Goal: Information Seeking & Learning: Find specific fact

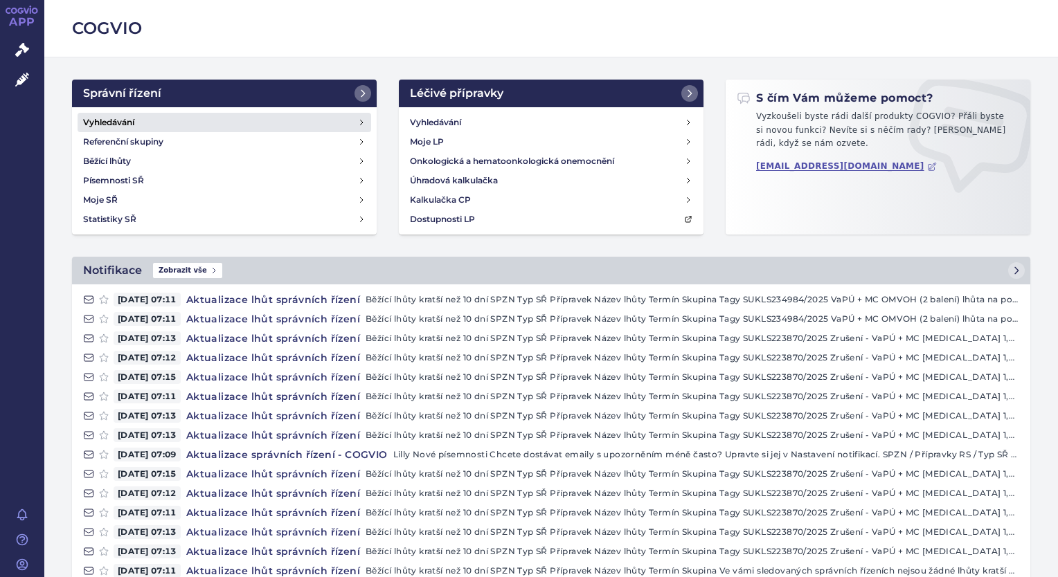
click at [253, 123] on link "Vyhledávání" at bounding box center [225, 122] width 294 height 19
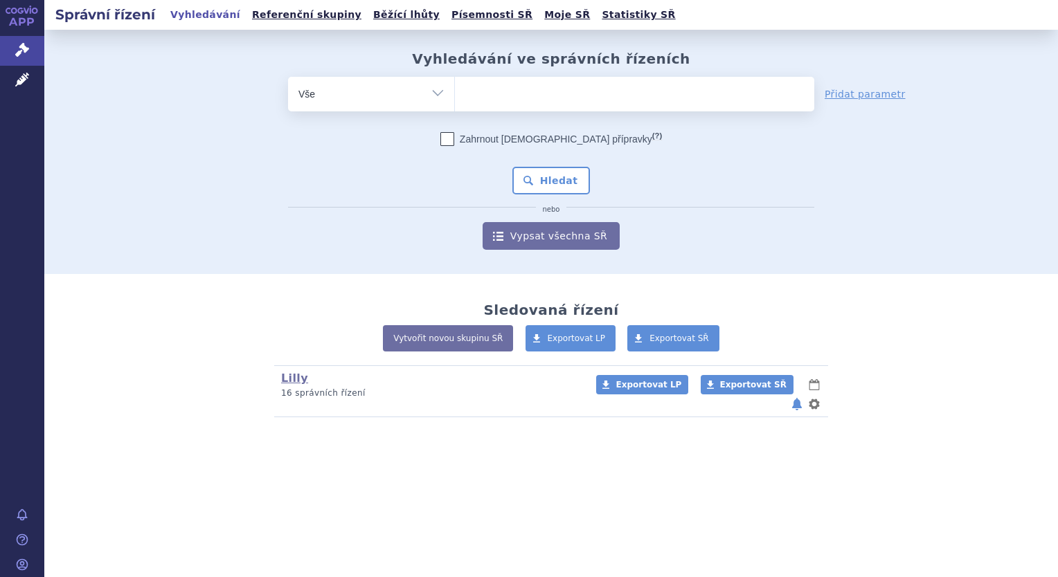
click at [587, 98] on ul at bounding box center [634, 91] width 359 height 29
click at [455, 98] on select at bounding box center [454, 93] width 1 height 35
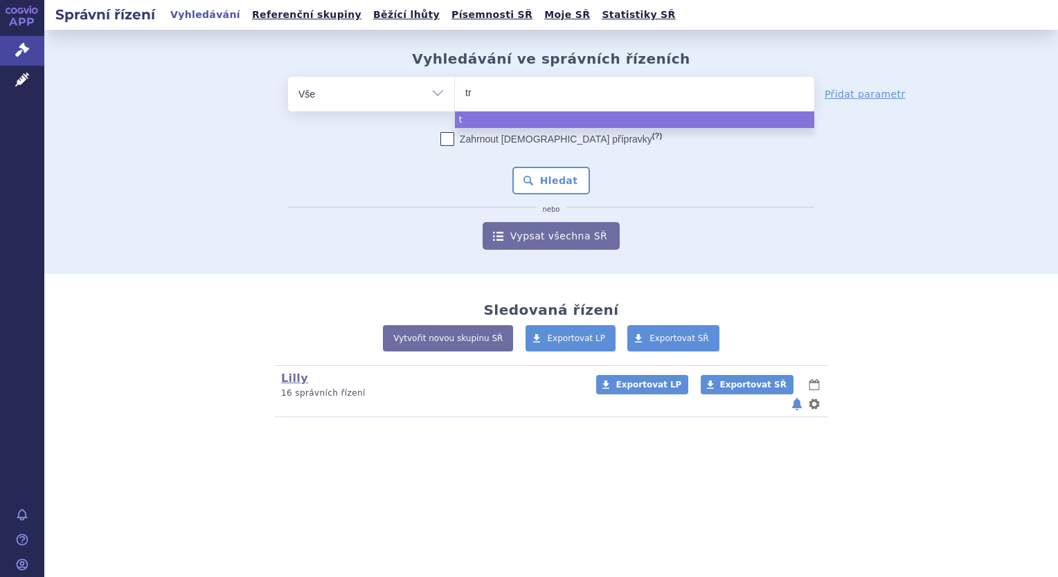
type input "tre"
type input "trem"
type input "tremf"
type input "tremfy"
type input "[MEDICAL_DATA]"
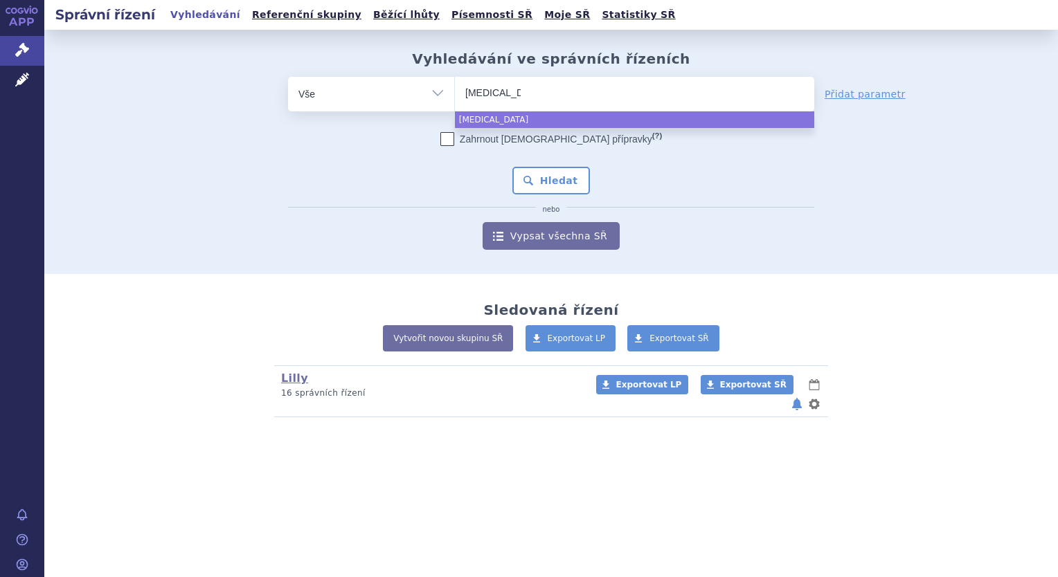
select select "[MEDICAL_DATA]"
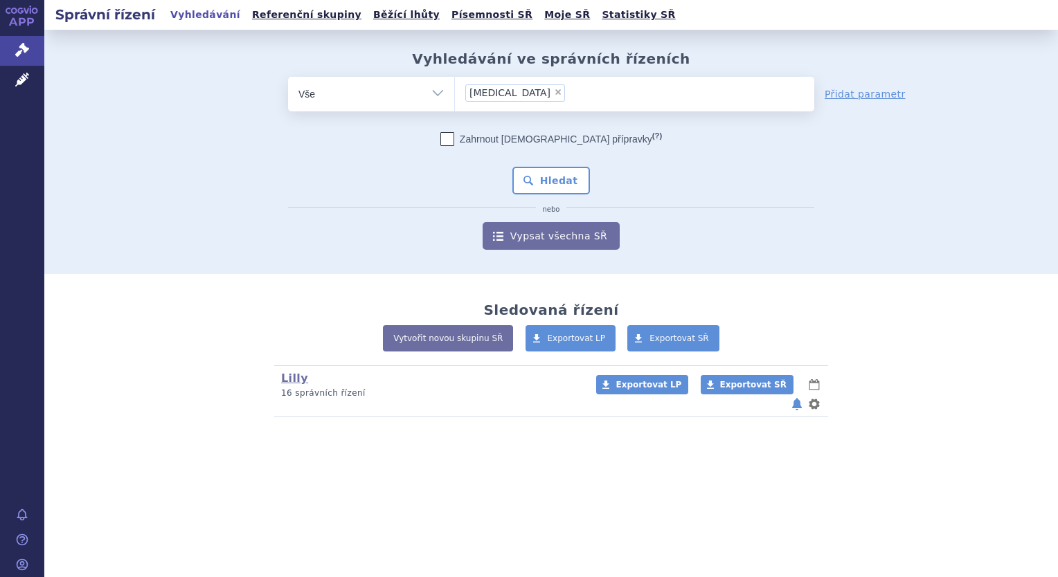
click at [567, 159] on div "Zahrnout [DEMOGRAPHIC_DATA] přípravky (?) * Pozor, hledání dle vyhledávacího pa…" at bounding box center [551, 191] width 526 height 118
click at [564, 182] on button "Hledat" at bounding box center [551, 181] width 78 height 28
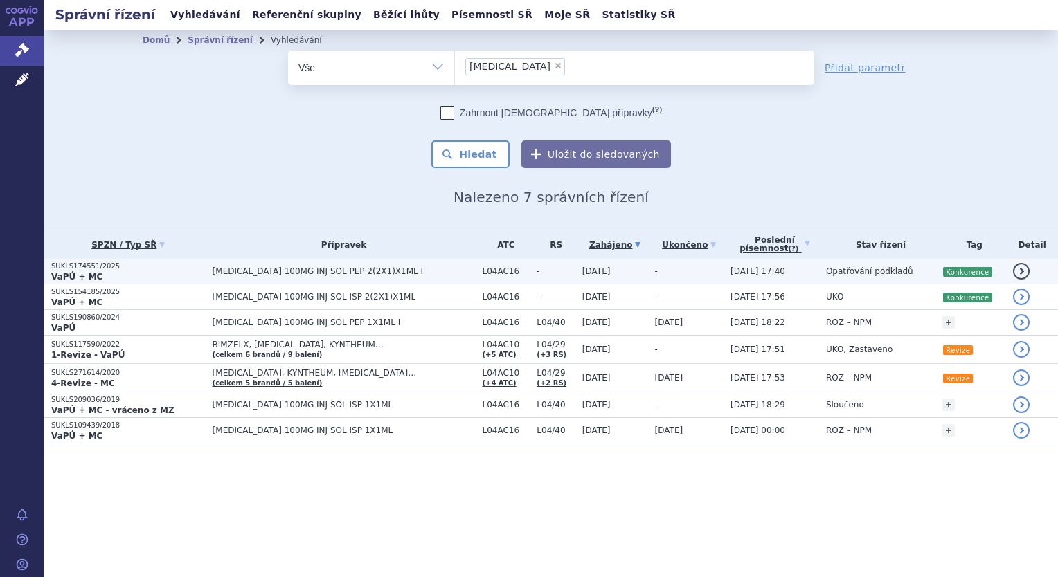
click at [531, 281] on td "-" at bounding box center [553, 272] width 46 height 26
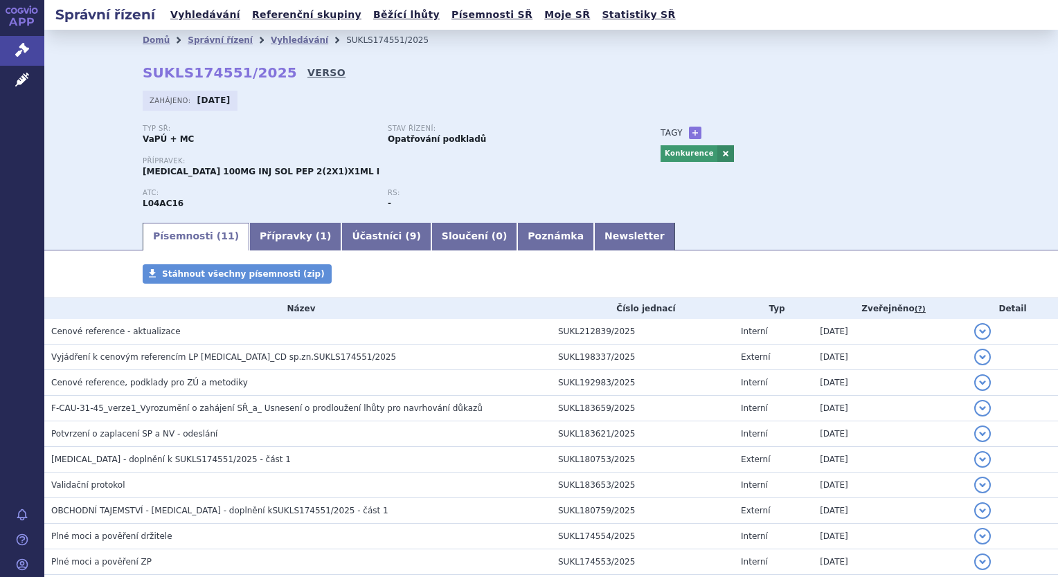
click at [307, 75] on link "VERSO" at bounding box center [326, 73] width 38 height 14
